Goal: Find specific page/section: Find specific page/section

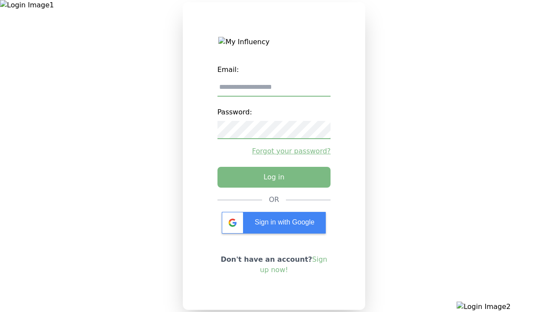
click at [274, 91] on input "email" at bounding box center [273, 87] width 113 height 18
type input "**********"
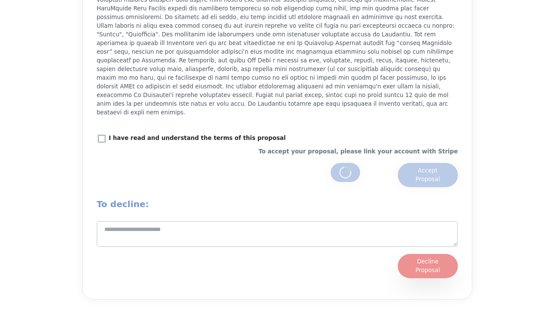
scroll to position [1217, 0]
